Goal: Navigation & Orientation: Go to known website

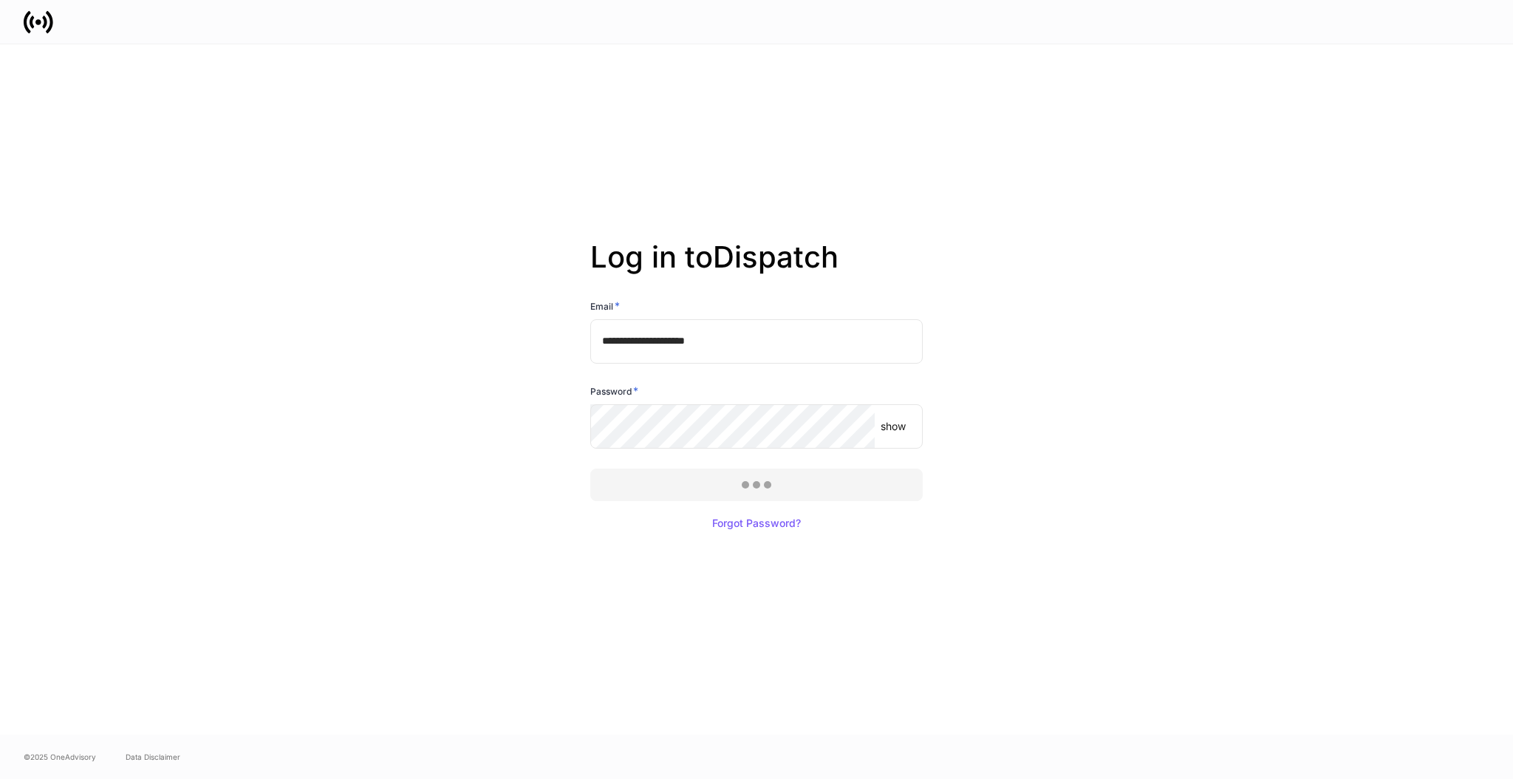
click at [781, 476] on div at bounding box center [756, 389] width 1513 height 779
